Goal: Task Accomplishment & Management: Use online tool/utility

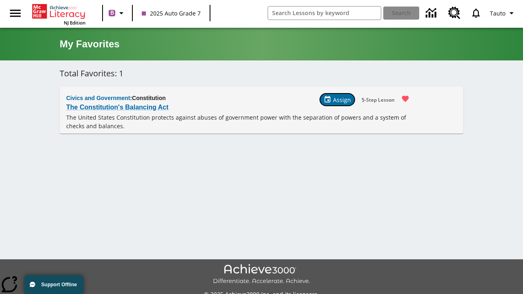
click at [338, 100] on span "Assign" at bounding box center [342, 100] width 18 height 9
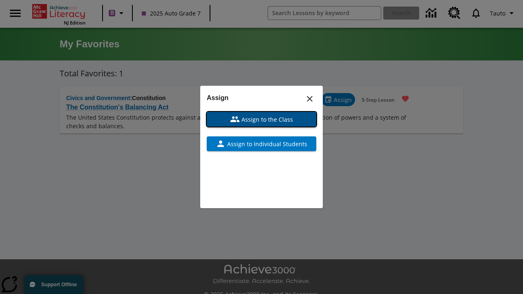
click at [262, 119] on span "Assign to the Class" at bounding box center [266, 119] width 53 height 9
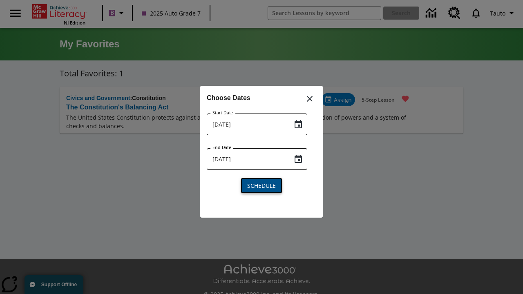
click at [262, 185] on span "Schedule" at bounding box center [261, 185] width 29 height 9
